Goal: Information Seeking & Learning: Learn about a topic

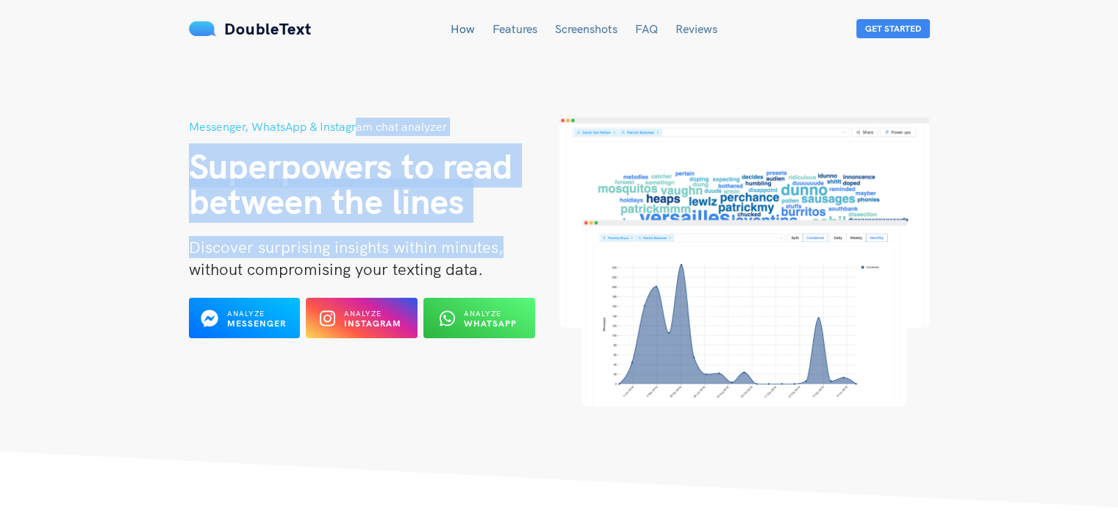
drag, startPoint x: 527, startPoint y: 232, endPoint x: 353, endPoint y: 87, distance: 226.5
click at [353, 87] on header "Messenger, WhatsApp & Instagram chat analyzer Superpowers to read between the l…" at bounding box center [559, 253] width 1118 height 507
click at [329, 167] on span "Superpowers to read" at bounding box center [351, 165] width 324 height 44
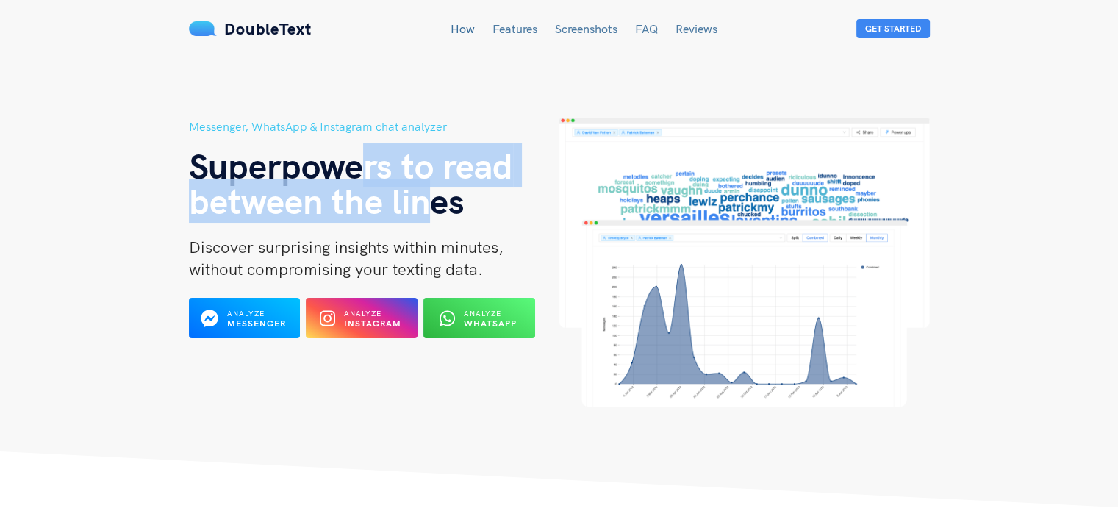
drag, startPoint x: 368, startPoint y: 172, endPoint x: 500, endPoint y: 229, distance: 143.2
click at [500, 229] on div "Messenger, WhatsApp & Instagram chat analyzer Superpowers to read between the l…" at bounding box center [374, 262] width 370 height 289
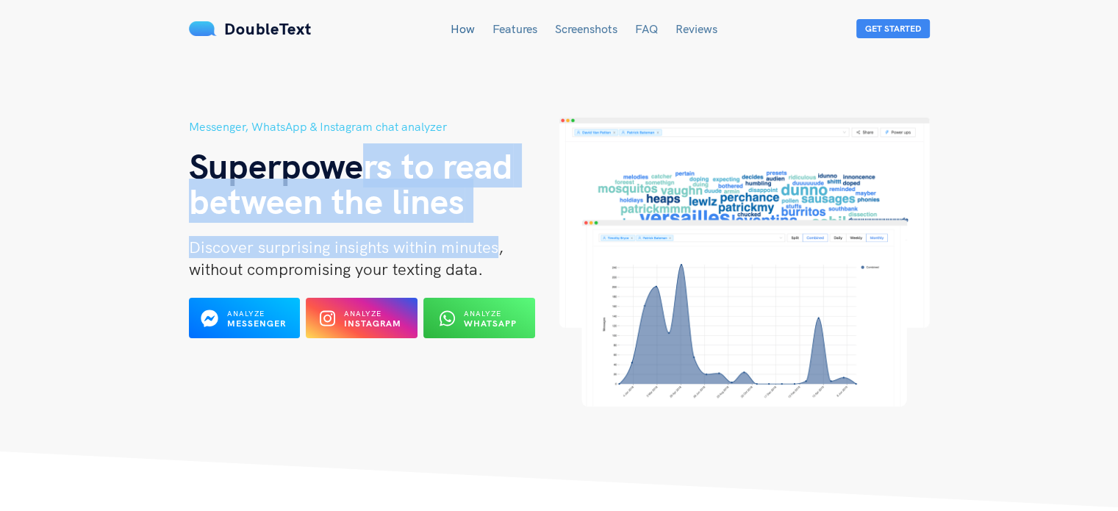
click at [500, 229] on div "Messenger, WhatsApp & Instagram chat analyzer Superpowers to read between the l…" at bounding box center [374, 262] width 370 height 289
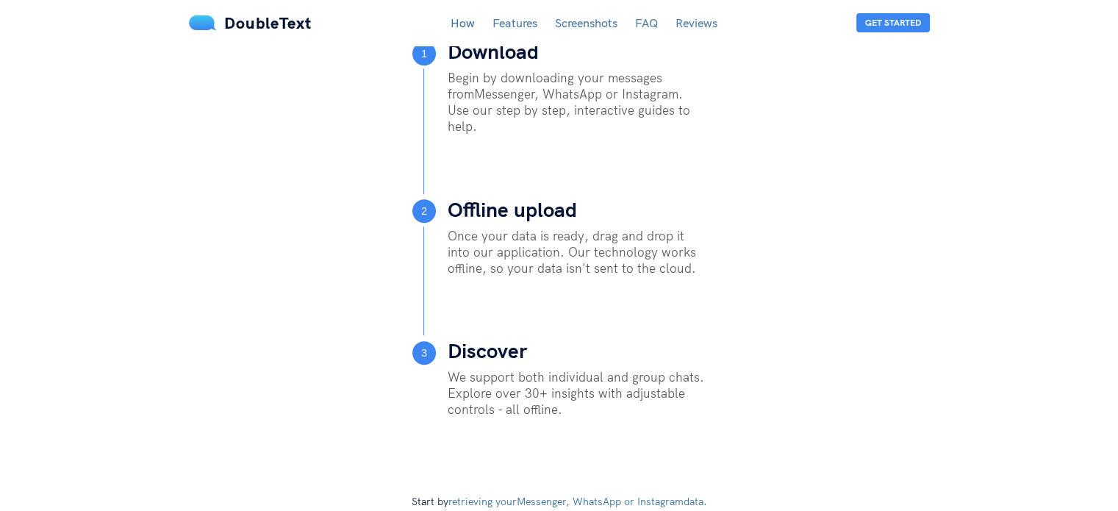
scroll to position [688, 0]
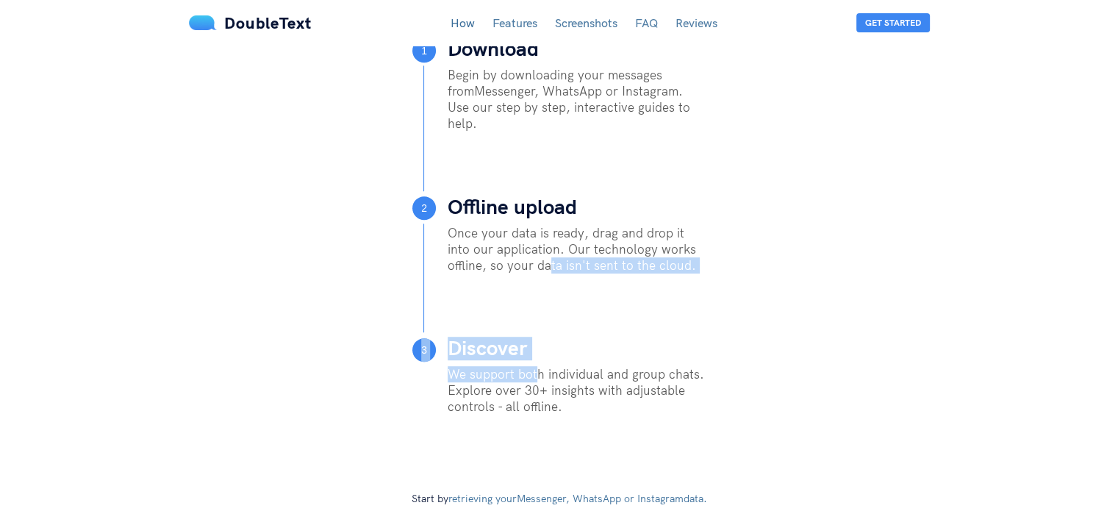
drag, startPoint x: 503, startPoint y: 290, endPoint x: 549, endPoint y: 384, distance: 104.9
click at [549, 384] on div "1 Download Begin by downloading your messages from Messenger, WhatsApp or Insta…" at bounding box center [559, 257] width 294 height 441
click at [549, 384] on p "We support both individual and group chats. Explore over 30+ insights with adju…" at bounding box center [577, 390] width 259 height 49
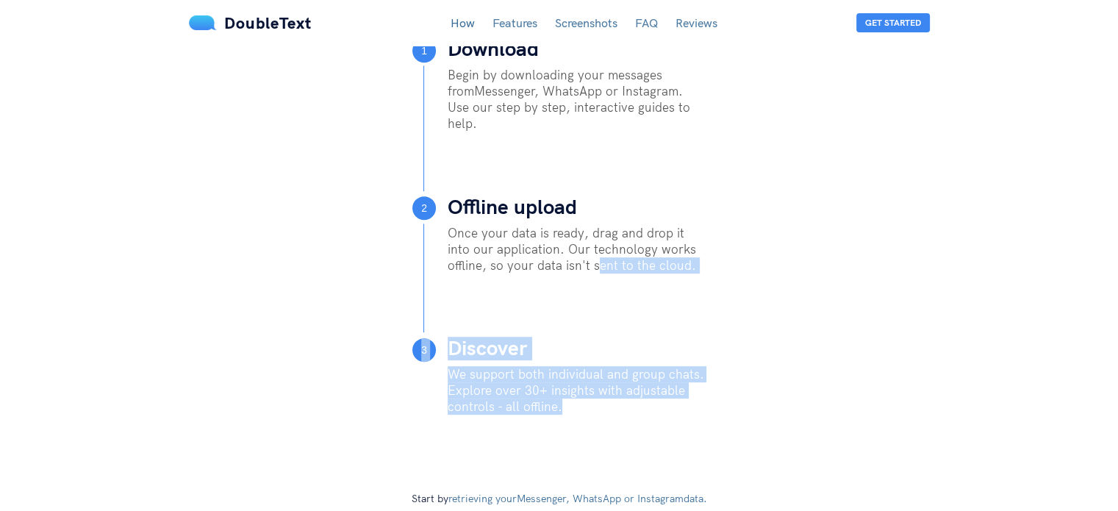
drag, startPoint x: 581, startPoint y: 426, endPoint x: 550, endPoint y: 266, distance: 163.2
click at [550, 266] on div "1 Download Begin by downloading your messages from Messenger, WhatsApp or Insta…" at bounding box center [559, 257] width 294 height 441
click at [550, 266] on div "Once your data is ready, drag and drop it into our application. Our technology …" at bounding box center [577, 260] width 259 height 70
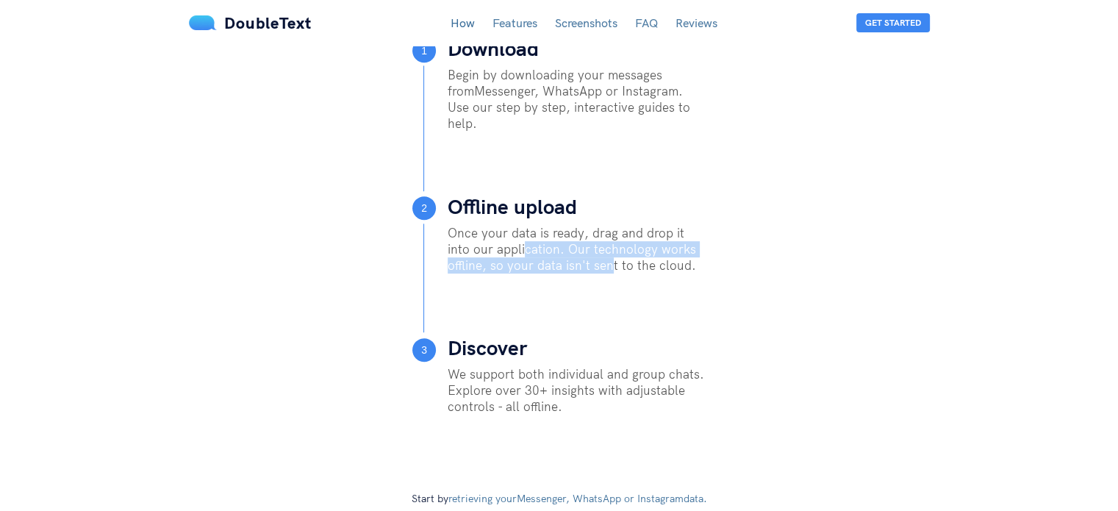
drag, startPoint x: 496, startPoint y: 233, endPoint x: 593, endPoint y: 285, distance: 110.2
click at [593, 285] on div "2 Offline upload Once your data is ready, drag and drop it into our application…" at bounding box center [559, 267] width 294 height 142
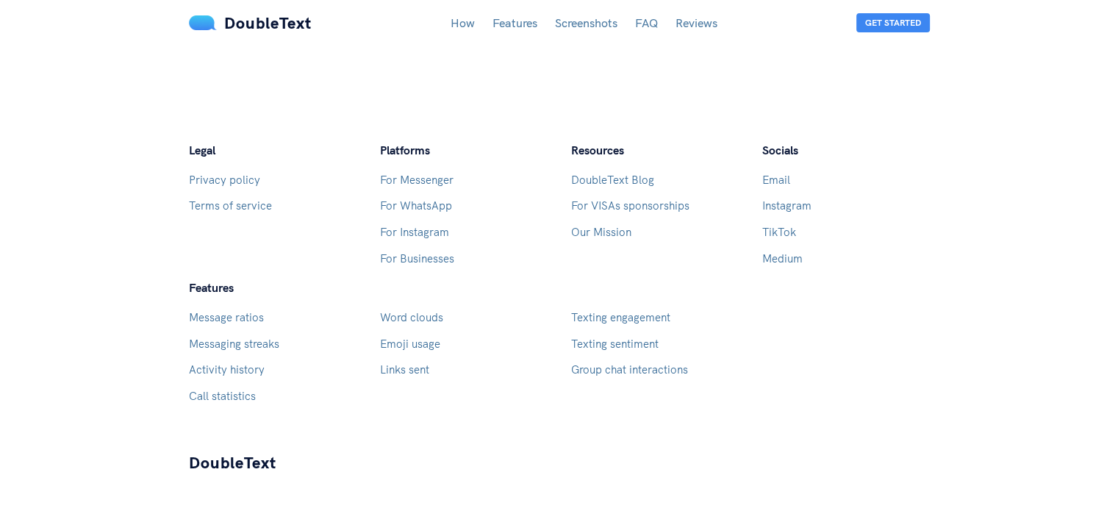
scroll to position [4275, 0]
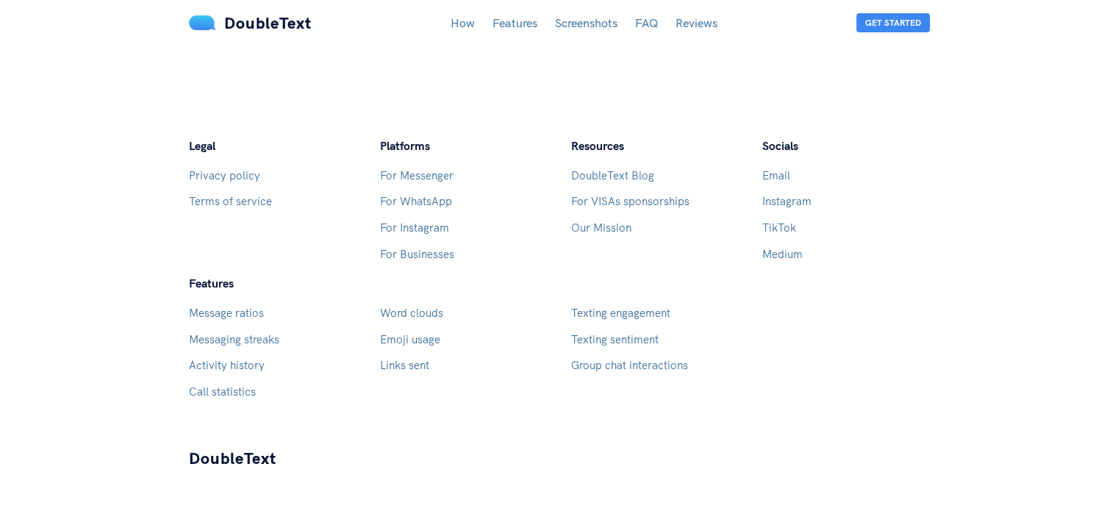
click at [271, 393] on div "Features Message ratios Messaging streaks Activity history Call statistics Word…" at bounding box center [273, 342] width 168 height 137
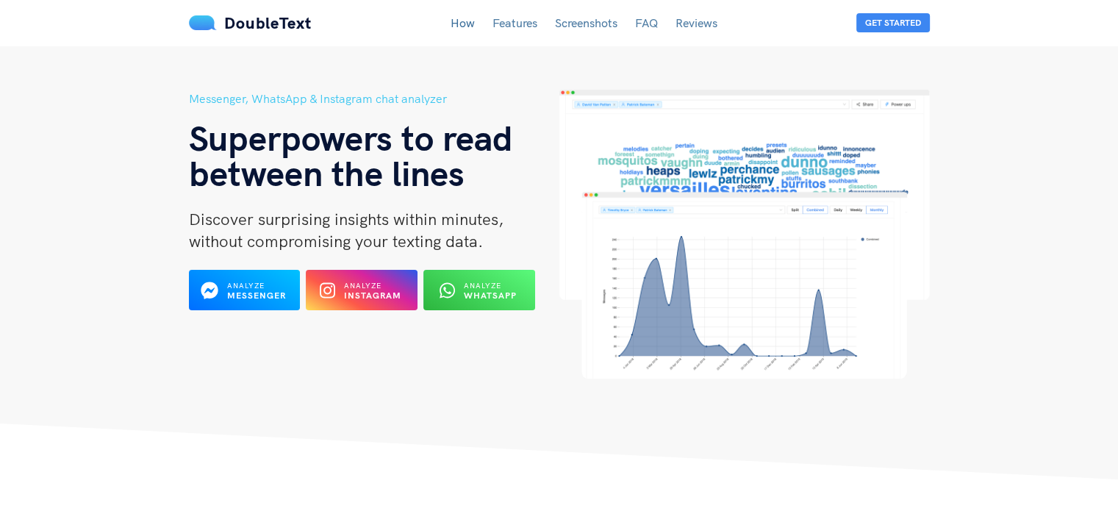
scroll to position [0, 0]
